Goal: Information Seeking & Learning: Understand process/instructions

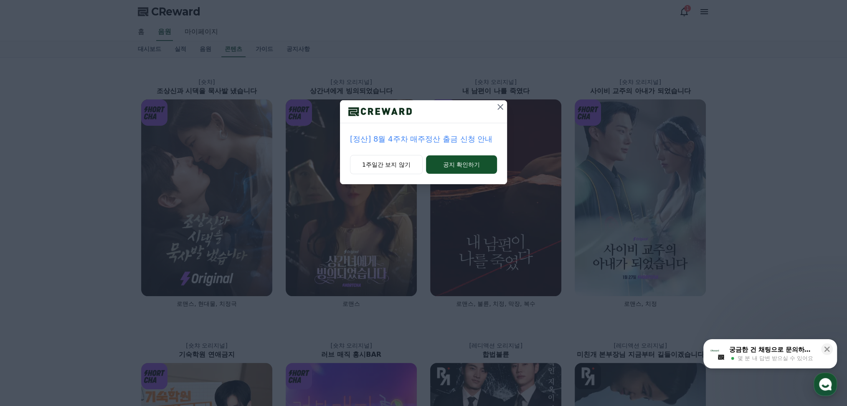
click at [500, 107] on icon at bounding box center [500, 107] width 10 height 10
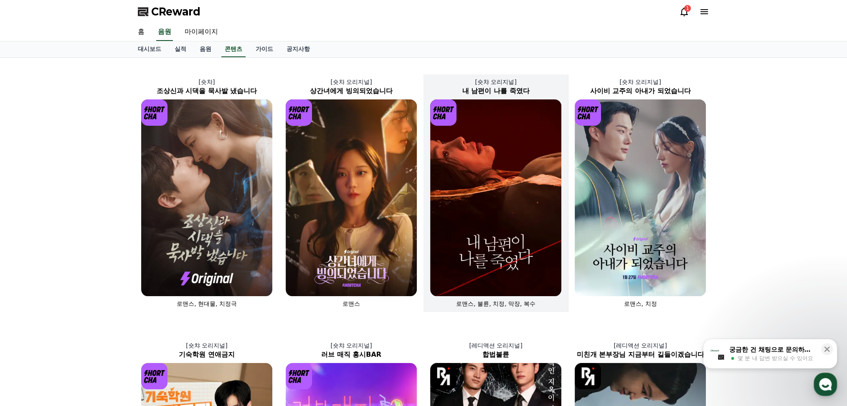
click at [479, 198] on img at bounding box center [495, 197] width 131 height 197
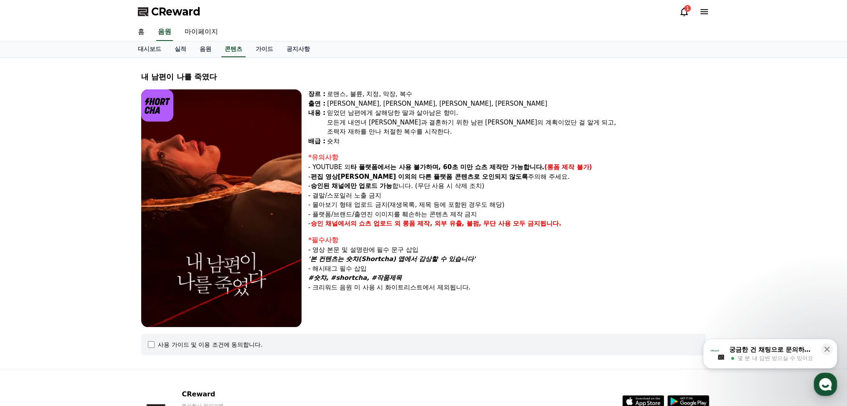
select select
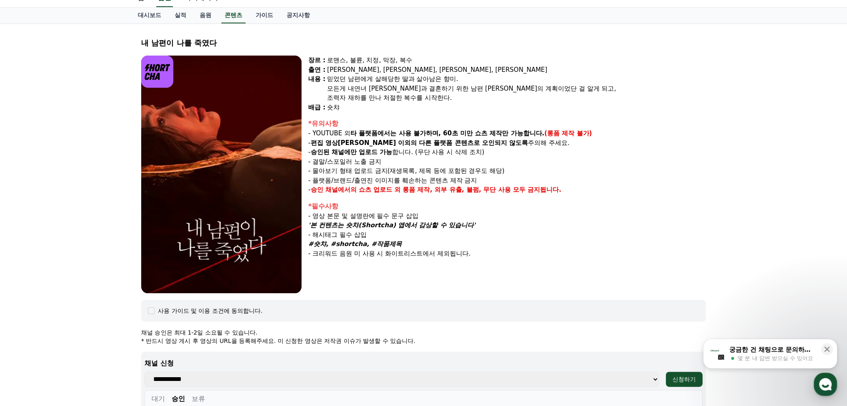
scroll to position [29, 0]
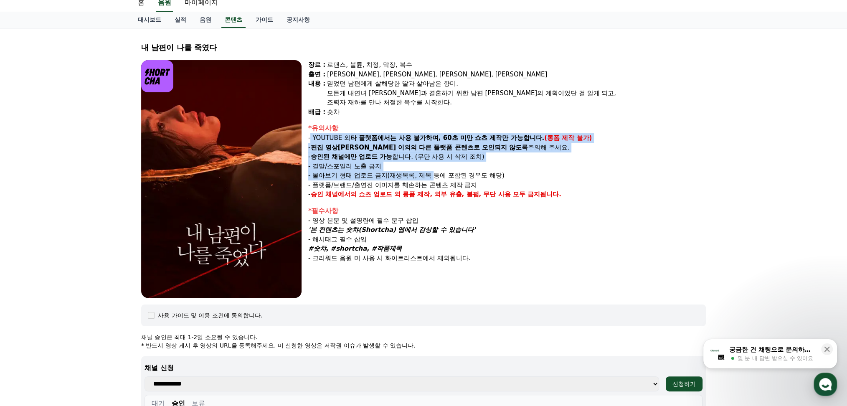
drag, startPoint x: 310, startPoint y: 137, endPoint x: 434, endPoint y: 170, distance: 128.7
click at [434, 170] on div "*유의사항 - YOUTUBE 외 타 플랫폼에서는 사용 불가하며, 60초 미만 쇼츠 제작만 가능합니다. (롱폼 제작 불가) - 편집 영상이 숏챠…" at bounding box center [507, 161] width 398 height 76
click at [373, 149] on strong "편집 영상[PERSON_NAME] 이외의" at bounding box center [363, 148] width 107 height 8
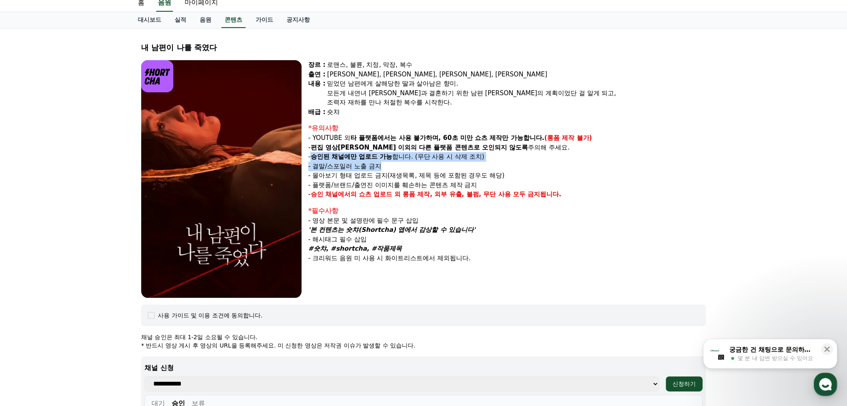
drag, startPoint x: 312, startPoint y: 158, endPoint x: 410, endPoint y: 168, distance: 98.7
click at [410, 168] on div "*유의사항 - YOUTUBE 외 타 플랫폼에서는 사용 불가하며, 60초 미만 쇼츠 제작만 가능합니다. (롱폼 제작 불가) - 편집 영상이 숏챠…" at bounding box center [507, 161] width 398 height 76
click at [357, 178] on p "- 몰아보기 형태 업로드 금지(재생목록, 제목 등에 포함된 경우도 해당)" at bounding box center [507, 176] width 398 height 10
drag, startPoint x: 315, startPoint y: 164, endPoint x: 379, endPoint y: 173, distance: 64.6
click at [379, 173] on div "*유의사항 - YOUTUBE 외 타 플랫폼에서는 사용 불가하며, 60초 미만 쇼츠 제작만 가능합니다. (롱폼 제작 불가) - 편집 영상이 숏챠…" at bounding box center [507, 161] width 398 height 76
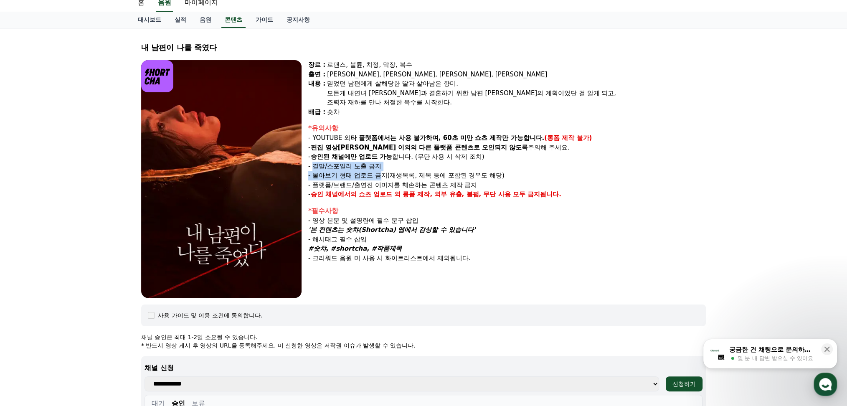
click at [353, 174] on p "- 몰아보기 형태 업로드 금지(재생목록, 제목 등에 포함된 경우도 해당)" at bounding box center [507, 176] width 398 height 10
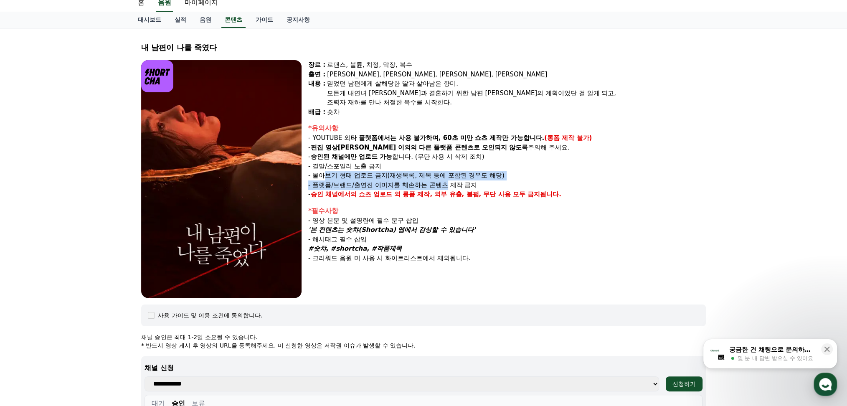
drag, startPoint x: 327, startPoint y: 174, endPoint x: 450, endPoint y: 185, distance: 123.7
click at [450, 185] on div "*유의사항 - YOUTUBE 외 타 플랫폼에서는 사용 불가하며, 60초 미만 쇼츠 제작만 가능합니다. (롱폼 제작 불가) - 편집 영상이 숏챠…" at bounding box center [507, 161] width 398 height 76
click at [368, 185] on p "- 플랫폼/브랜드/출연진 이미지를 훼손하는 콘텐츠 제작 금지" at bounding box center [507, 185] width 398 height 10
drag, startPoint x: 315, startPoint y: 184, endPoint x: 486, endPoint y: 186, distance: 170.9
click at [486, 186] on p "- 플랫폼/브랜드/출연진 이미지를 훼손하는 콘텐츠 제작 금지" at bounding box center [507, 185] width 398 height 10
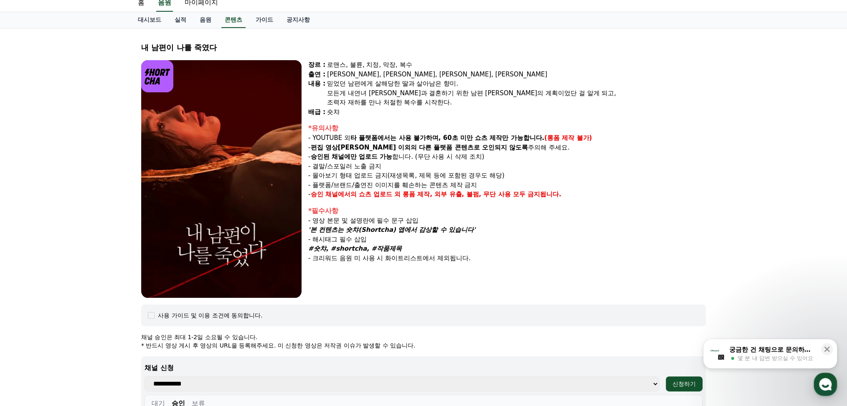
click at [636, 190] on p "- 승인 채널에서의 쇼츠 업로드 외 롱폼 제작, 외부 유출, 불펌, 무단 사용 모두 금지됩니다." at bounding box center [507, 195] width 398 height 10
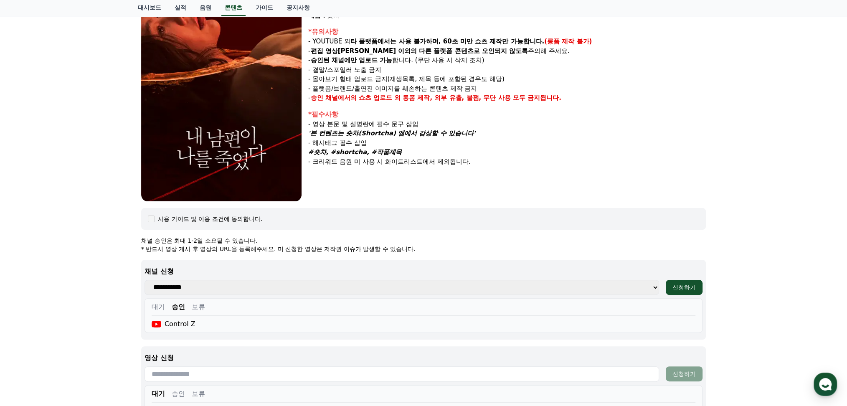
scroll to position [56, 0]
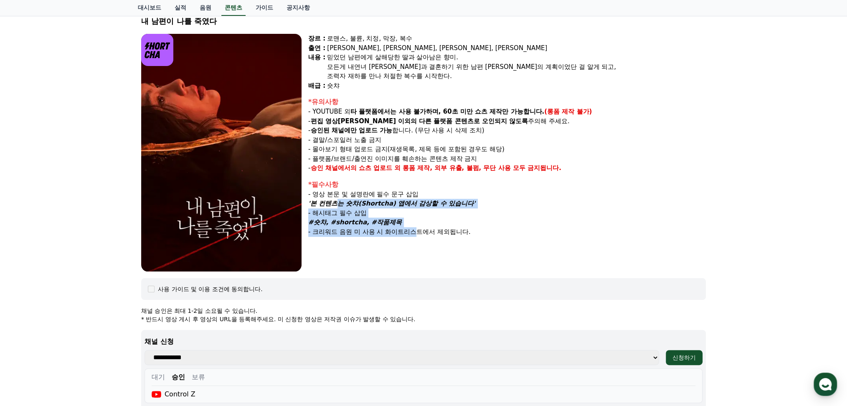
drag, startPoint x: 329, startPoint y: 202, endPoint x: 422, endPoint y: 260, distance: 109.7
click at [422, 260] on div "장르 : 로맨스, [PERSON_NAME], [PERSON_NAME], 막장, 복수 출연 : [PERSON_NAME], [PERSON_NAME…" at bounding box center [507, 153] width 398 height 238
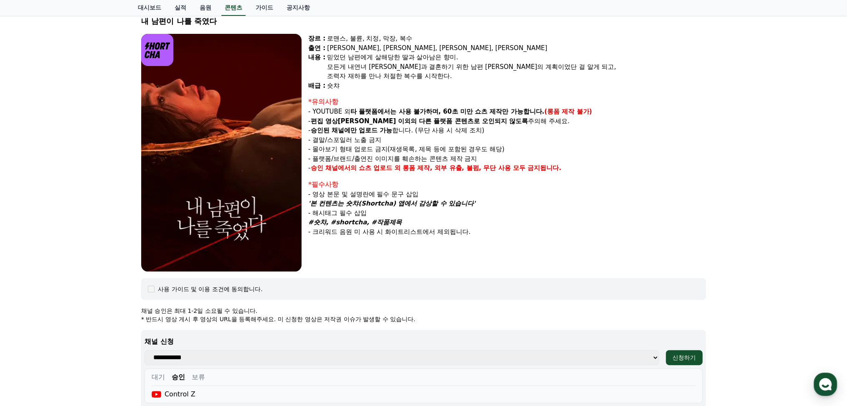
click at [525, 250] on div "장르 : 로맨스, [PERSON_NAME], [PERSON_NAME], 막장, 복수 출연 : [PERSON_NAME], [PERSON_NAME…" at bounding box center [507, 153] width 398 height 238
drag, startPoint x: 389, startPoint y: 236, endPoint x: 511, endPoint y: 241, distance: 122.1
click at [511, 242] on div "장르 : 로맨스, [PERSON_NAME], [PERSON_NAME], 막장, 복수 출연 : [PERSON_NAME], [PERSON_NAME…" at bounding box center [507, 153] width 398 height 238
click at [562, 209] on p "- 해시태그 필수 삽입" at bounding box center [507, 213] width 398 height 10
